Goal: Information Seeking & Learning: Learn about a topic

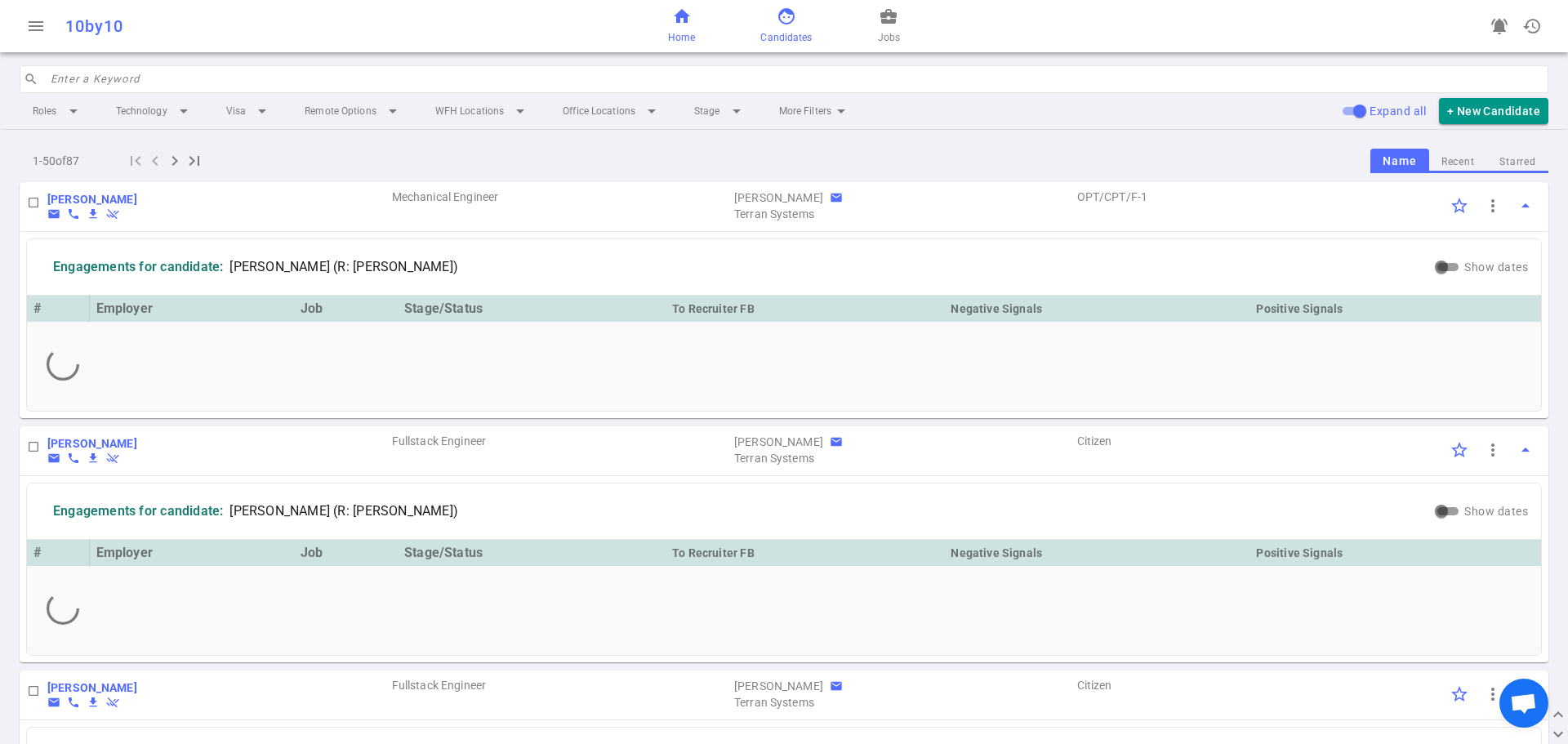
click at [679, 22] on span "home" at bounding box center [682, 16] width 20 height 20
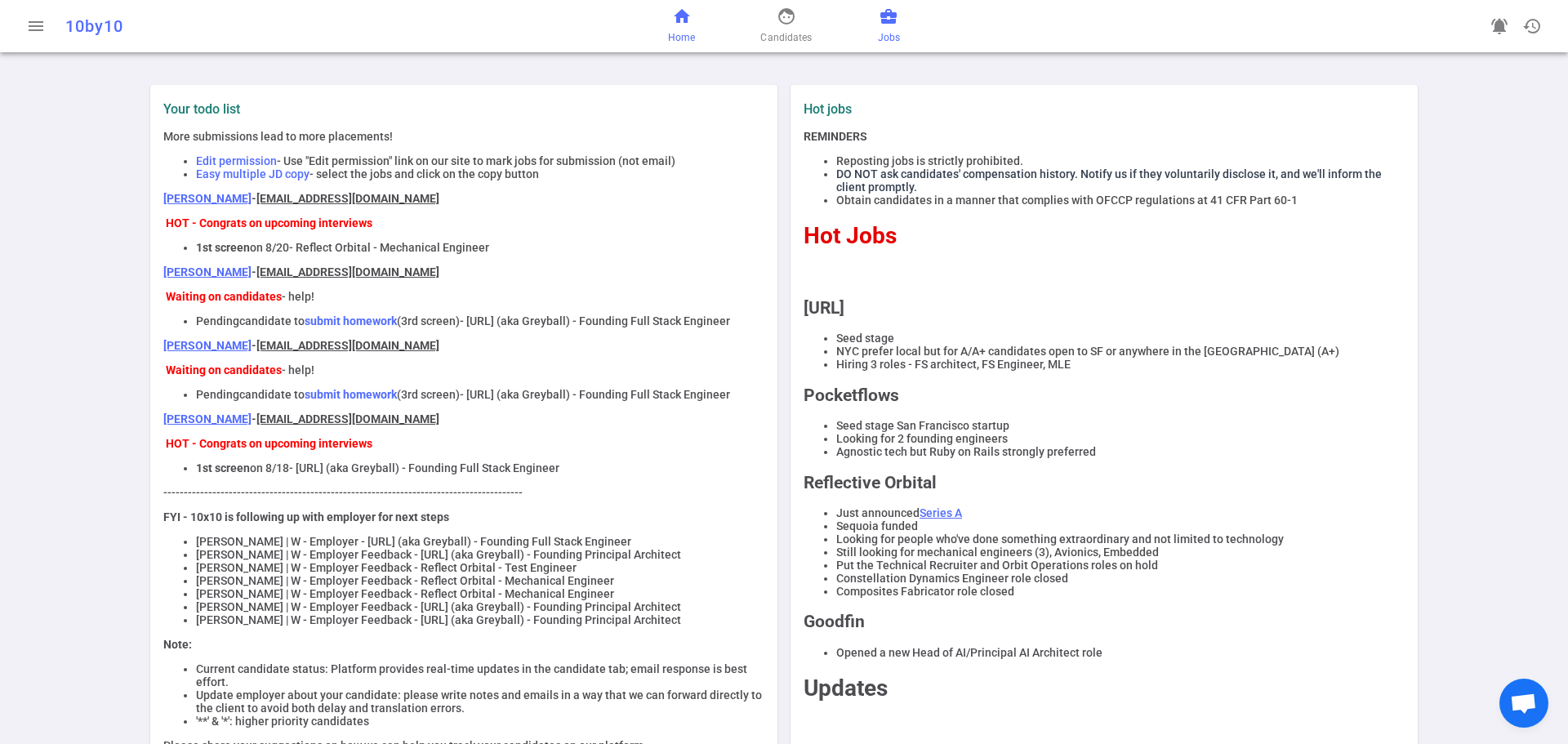
click at [891, 29] on link "business_center Jobs" at bounding box center [889, 26] width 22 height 39
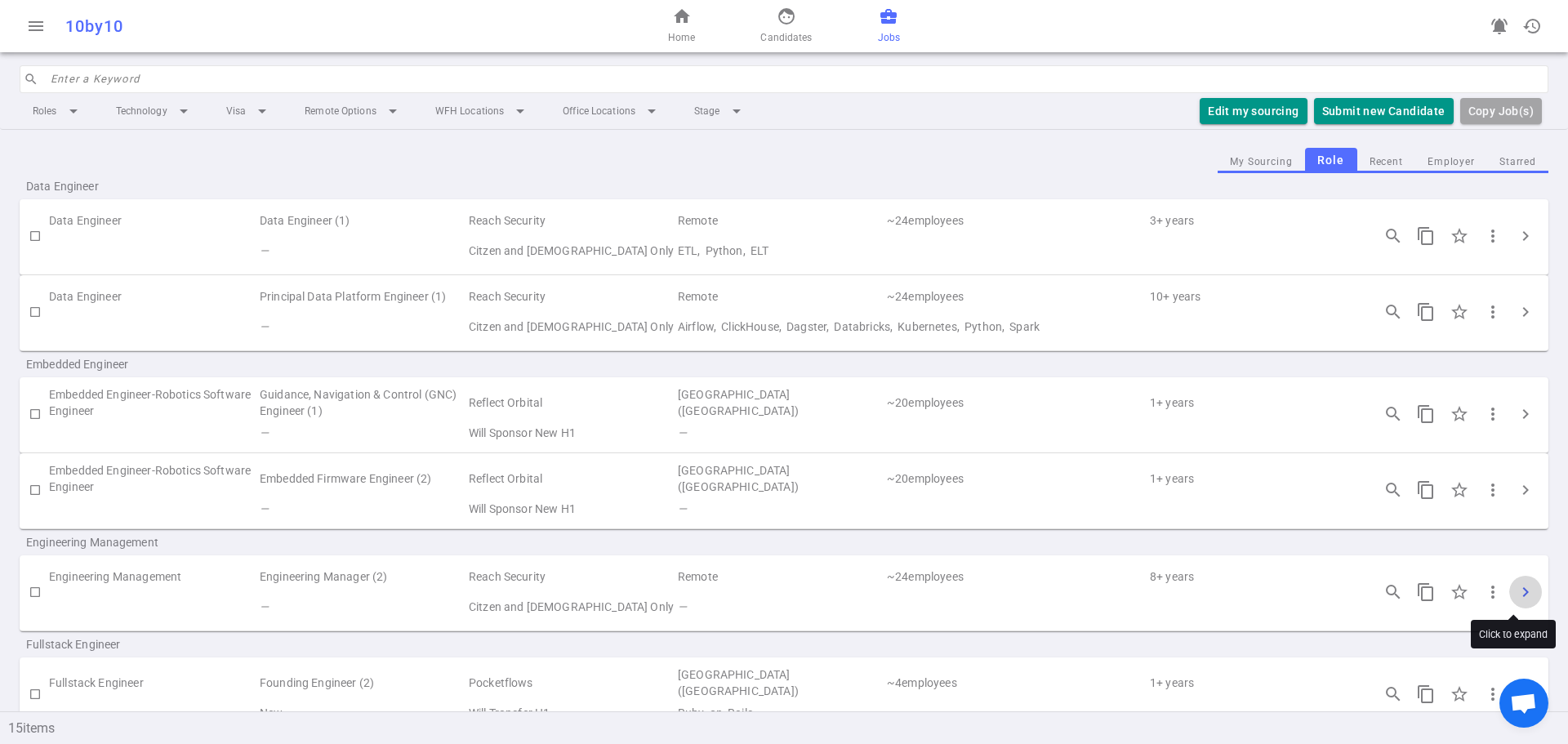
click at [1516, 597] on span "chevron_right" at bounding box center [1526, 592] width 20 height 20
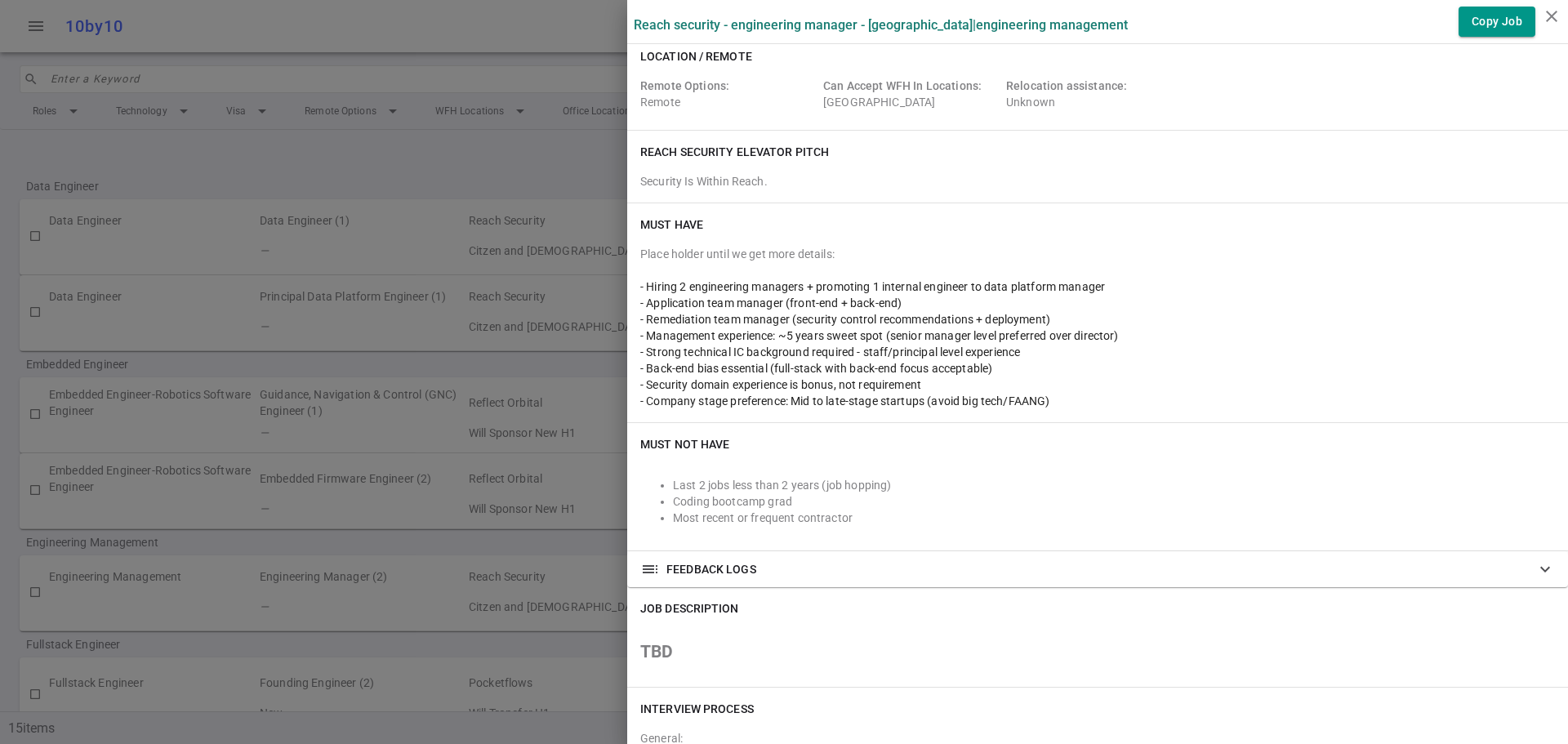
scroll to position [164, 0]
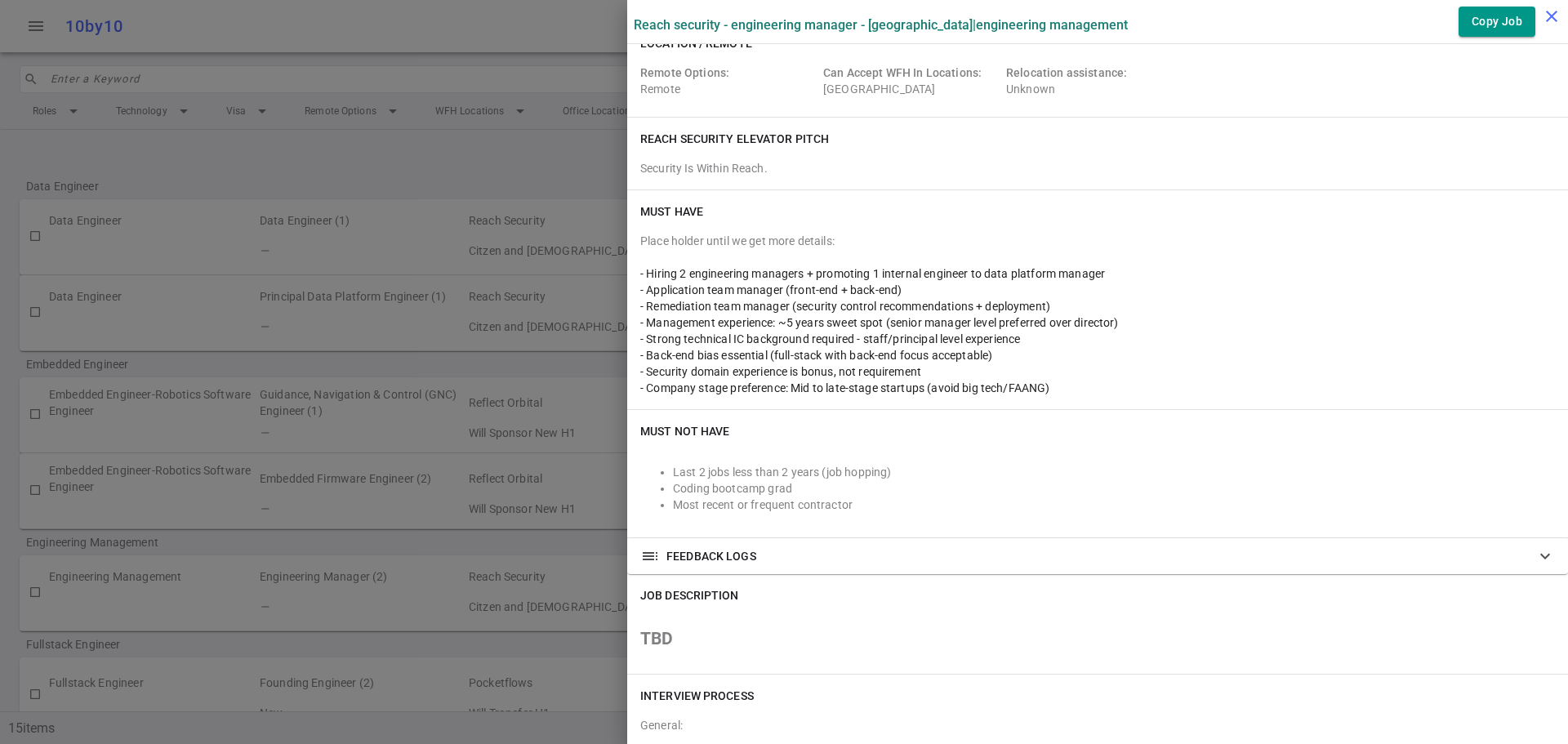
click at [1546, 26] on button "close" at bounding box center [1552, 16] width 33 height 33
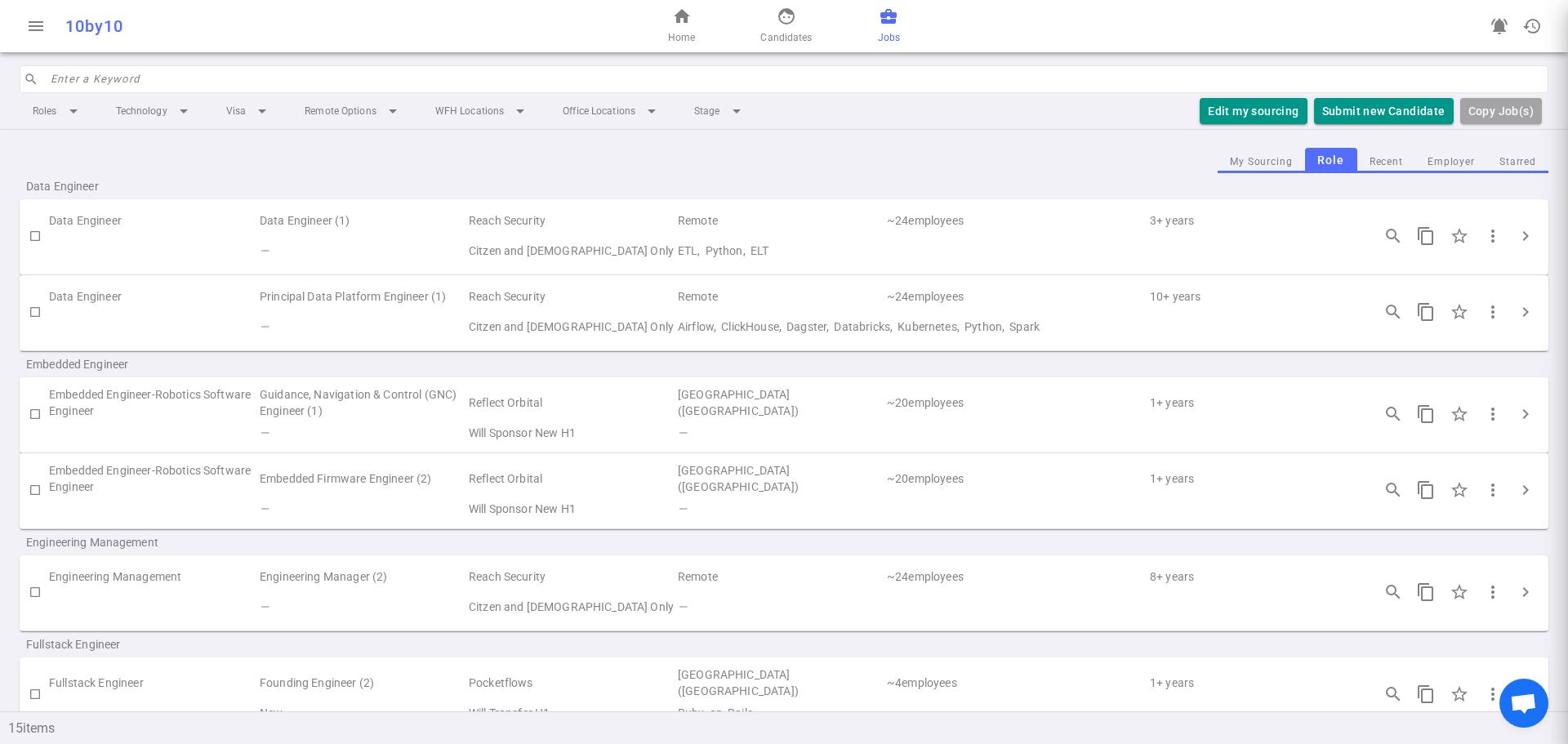
scroll to position [0, 0]
